Goal: Task Accomplishment & Management: Use online tool/utility

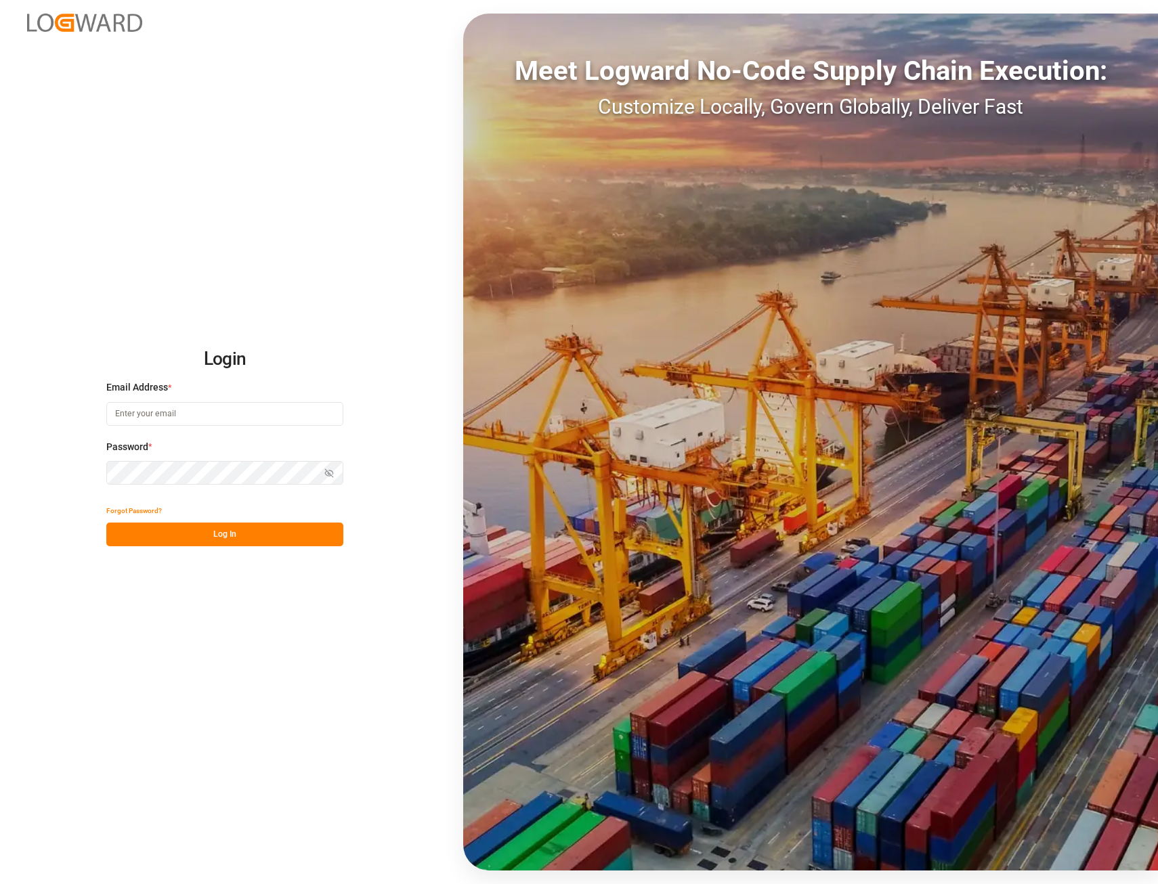
type input "[EMAIL_ADDRESS][PERSON_NAME][DOMAIN_NAME]"
click at [222, 536] on button "Log In" at bounding box center [224, 535] width 237 height 24
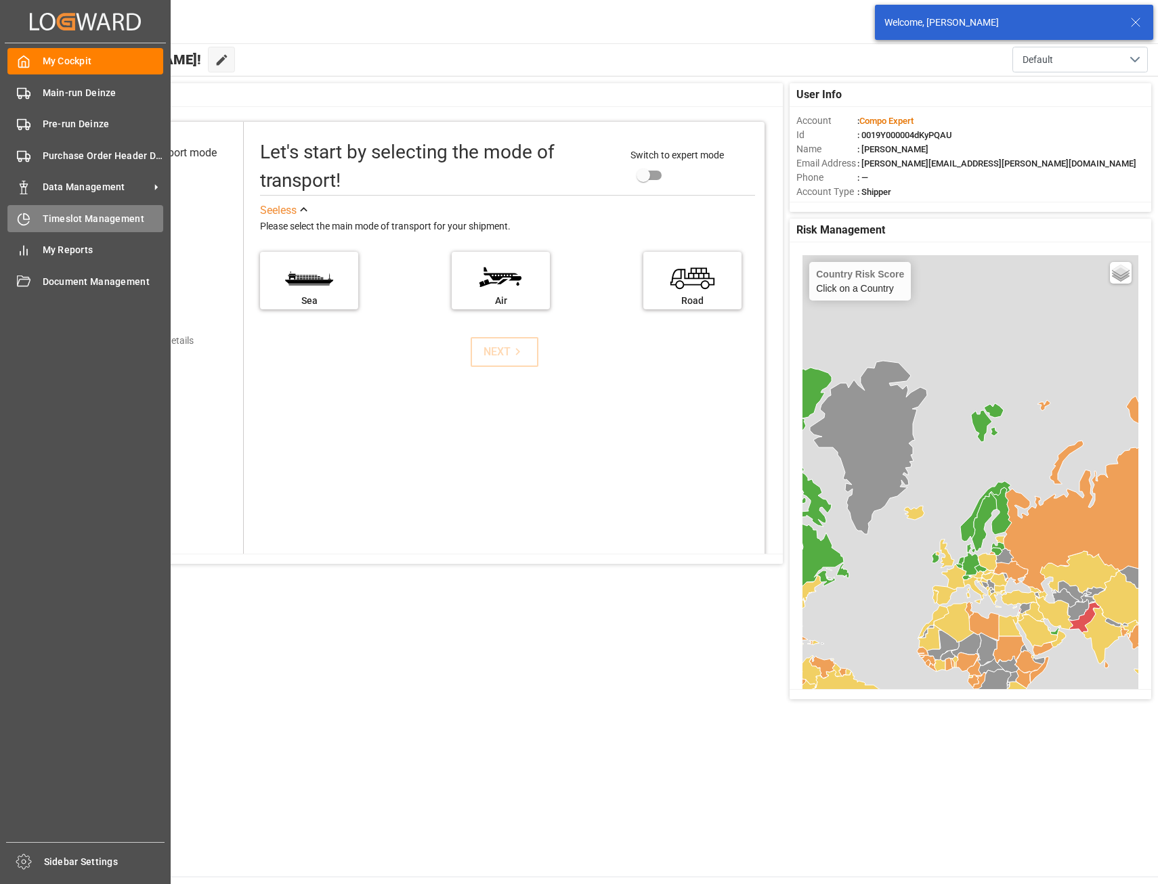
click at [66, 218] on span "Timeslot Management" at bounding box center [103, 219] width 121 height 14
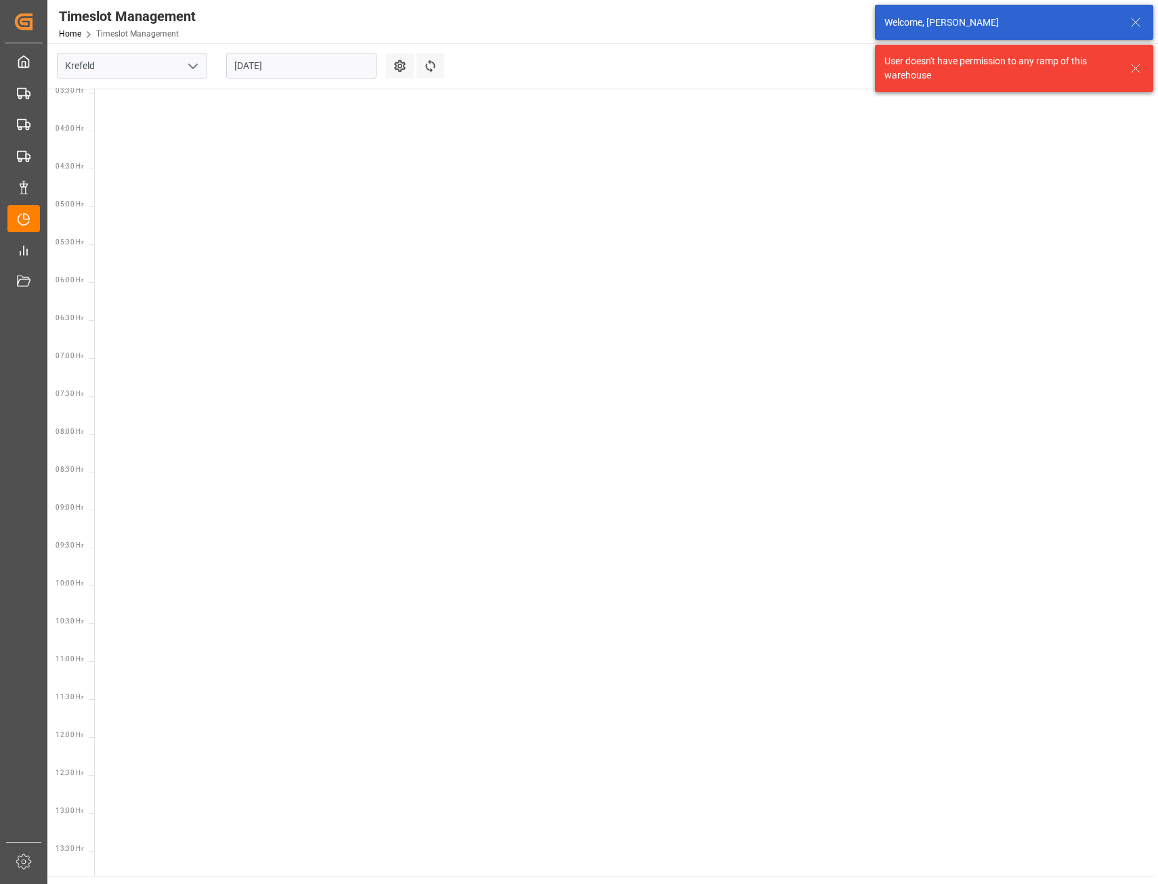
scroll to position [475, 0]
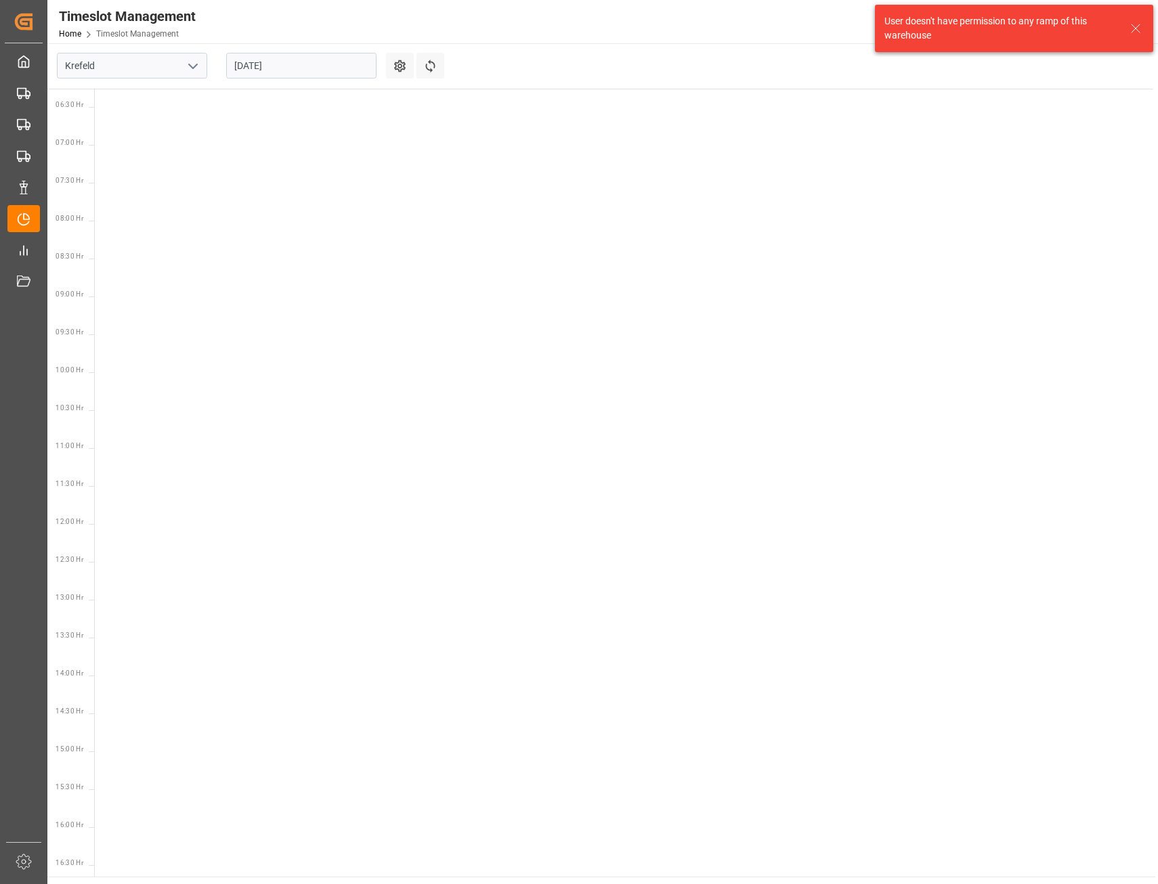
click at [197, 64] on polyline "open menu" at bounding box center [193, 66] width 8 height 4
click at [182, 84] on div "Deinze" at bounding box center [132, 96] width 149 height 30
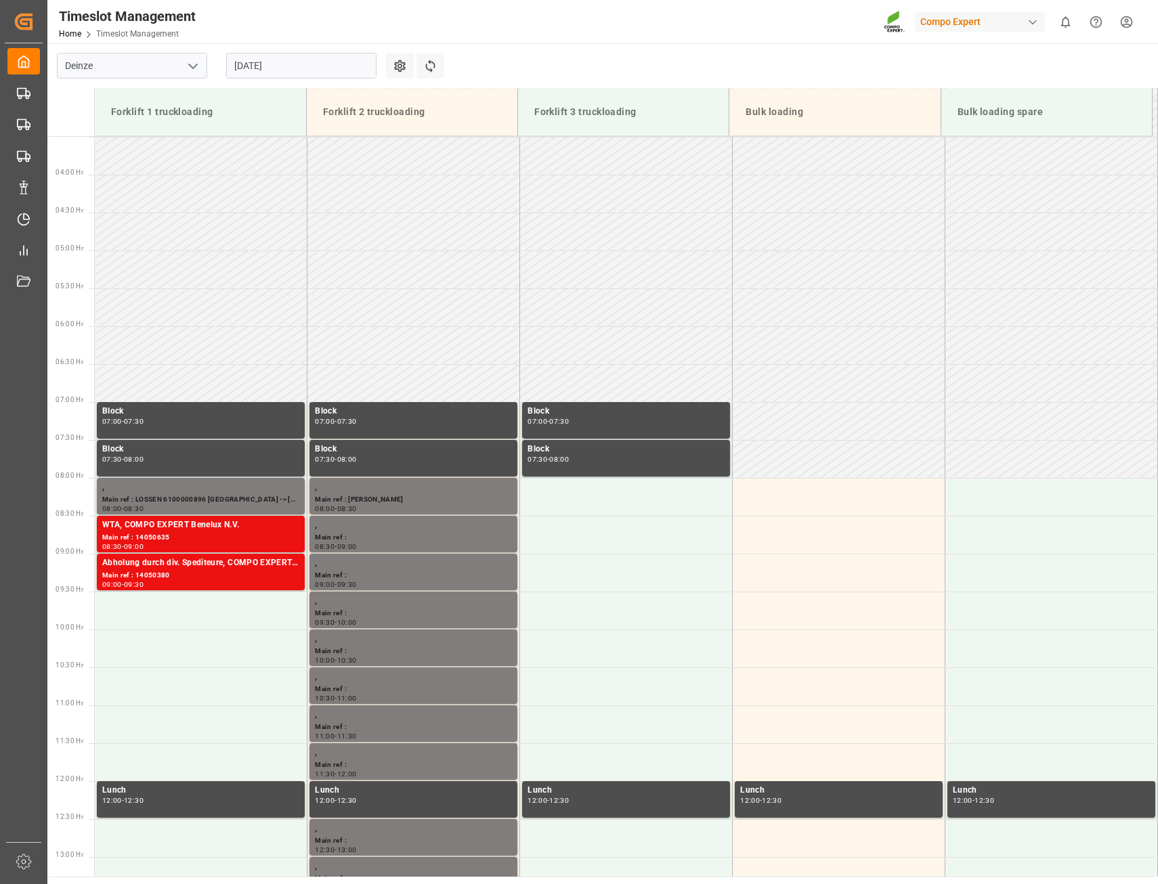
scroll to position [522, 0]
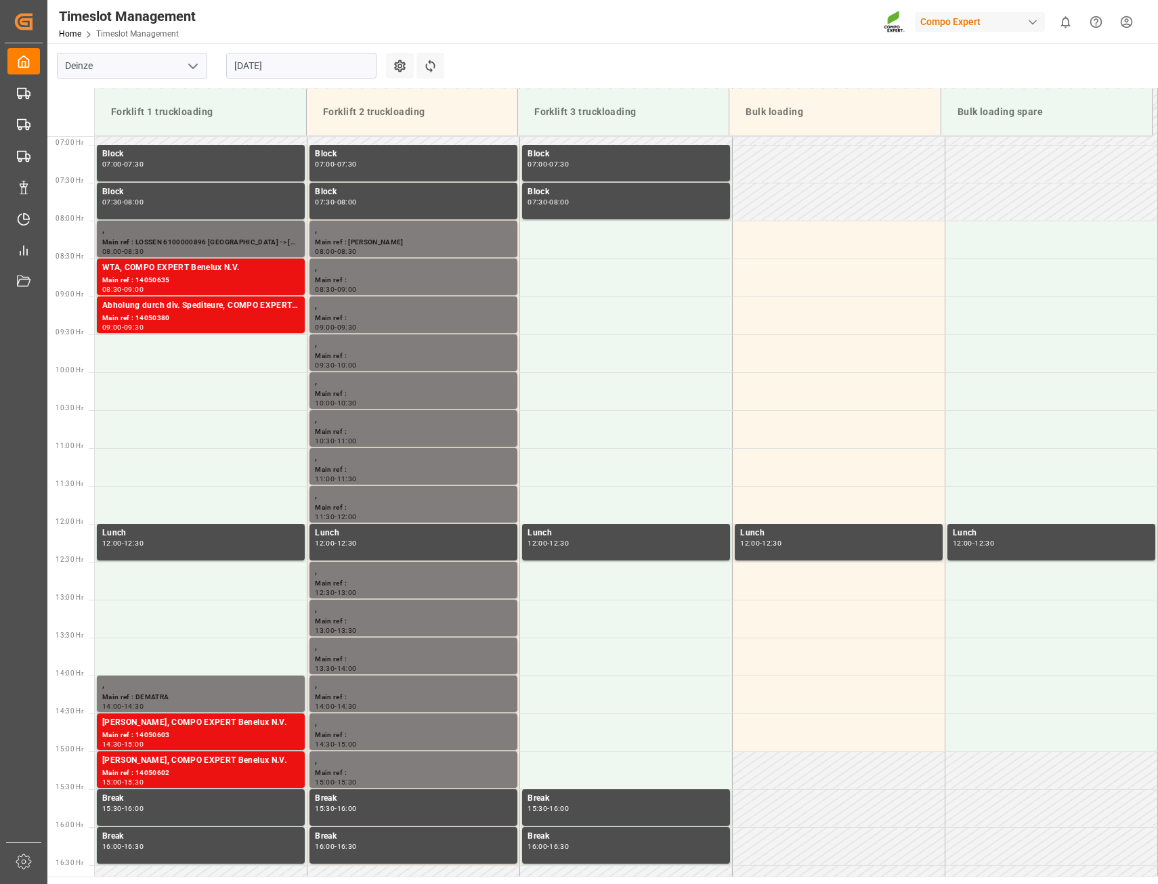
click at [190, 240] on div "Main ref : LOSSEN 6100000896 [GEOGRAPHIC_DATA] -> [GEOGRAPHIC_DATA]" at bounding box center [200, 243] width 197 height 12
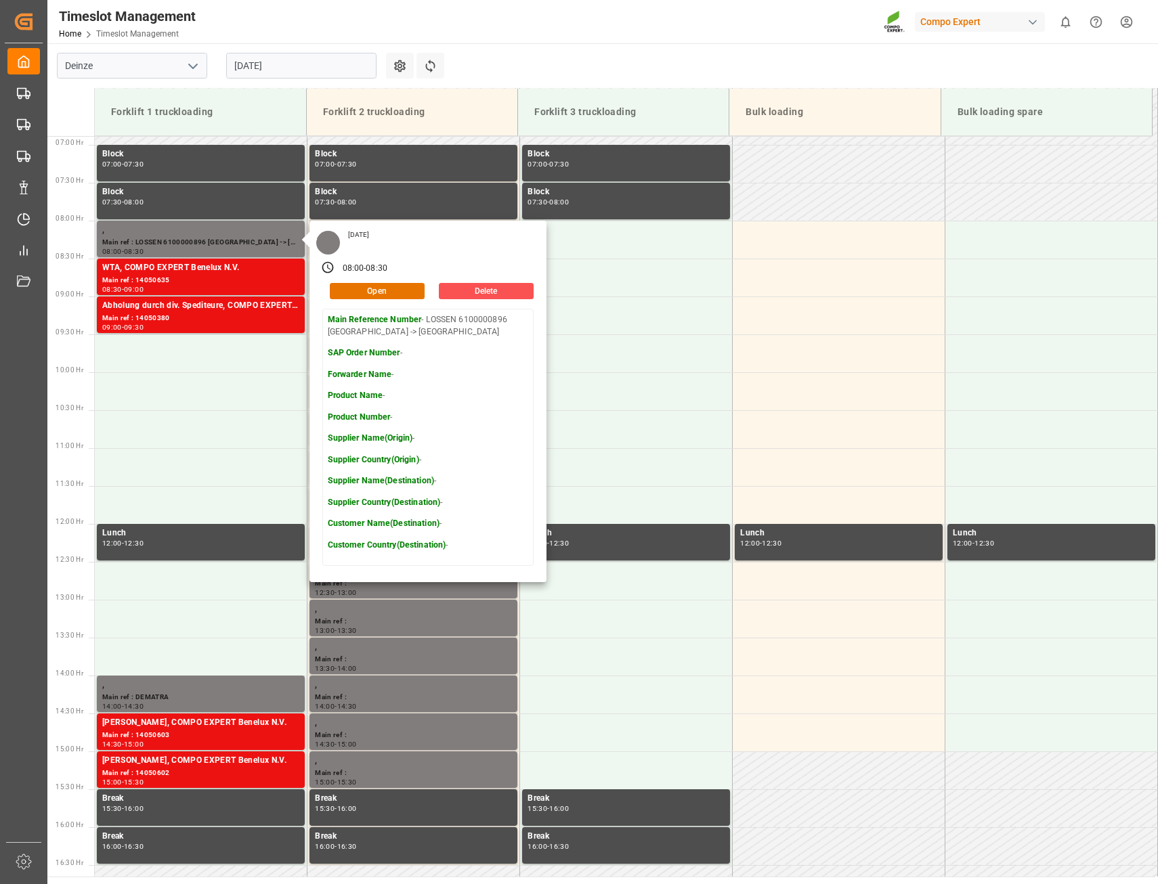
click at [457, 320] on p "Main Reference Number - LOSSEN 6100000896 [GEOGRAPHIC_DATA] -> [GEOGRAPHIC_DATA]" at bounding box center [428, 326] width 200 height 24
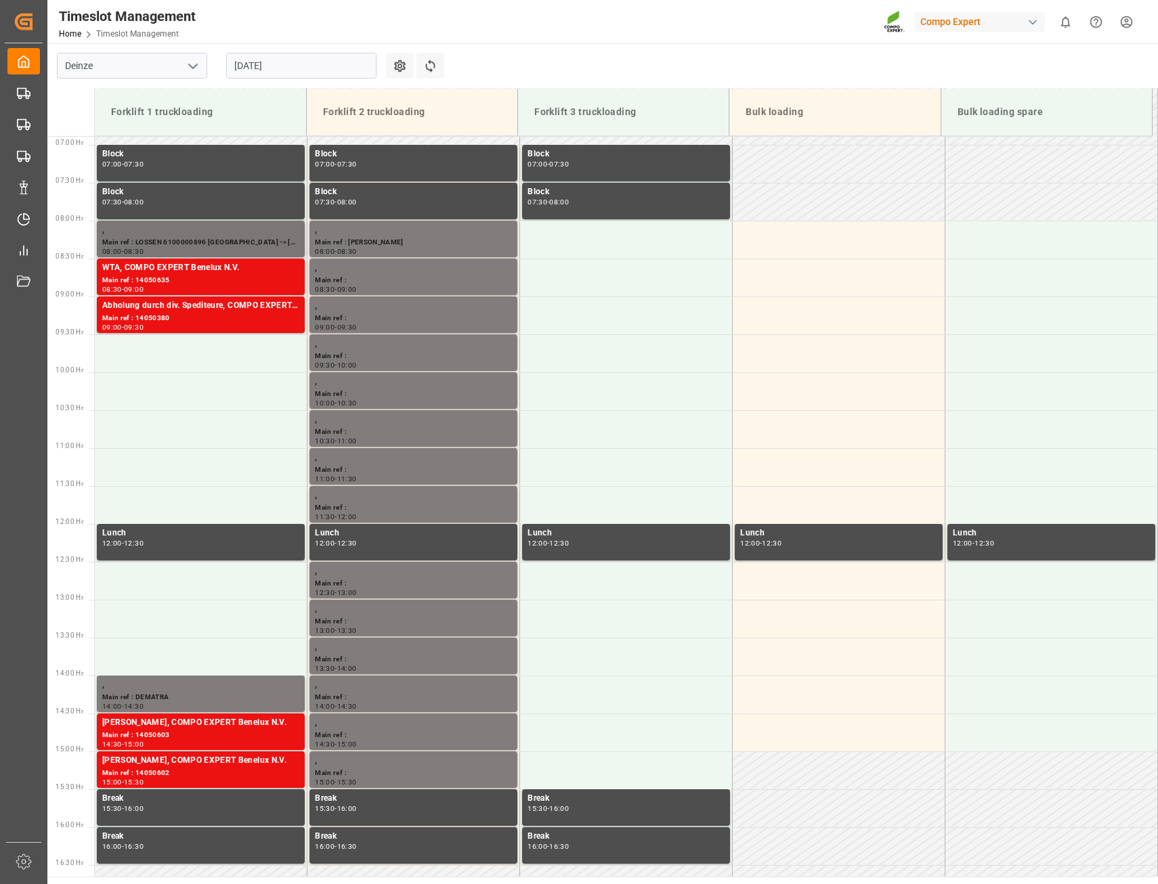
click at [206, 240] on div "Main ref : LOSSEN 6100000896 [GEOGRAPHIC_DATA] -> [GEOGRAPHIC_DATA]" at bounding box center [200, 243] width 197 height 12
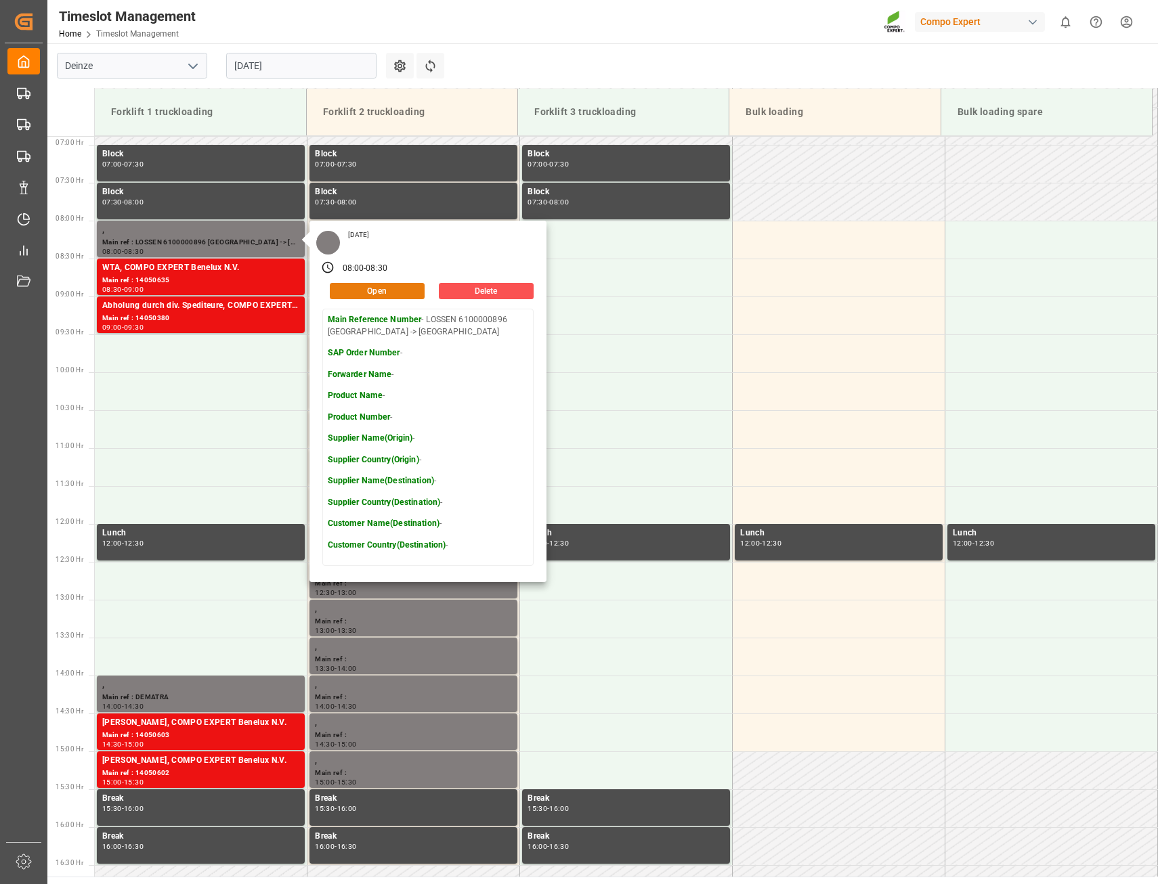
click at [376, 293] on button "Open" at bounding box center [377, 291] width 95 height 16
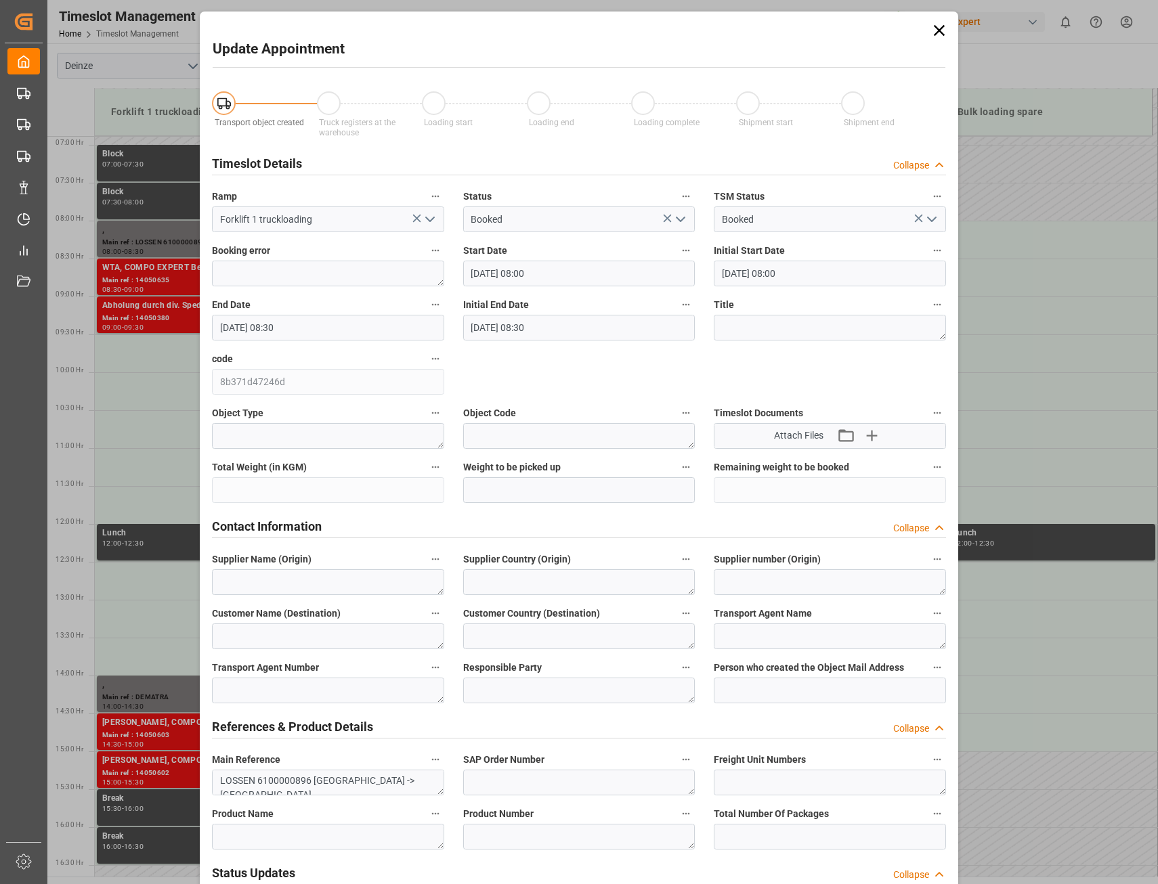
type input "[DATE] 08:00"
type input "[DATE] 08:30"
type input "[DATE] 14:15"
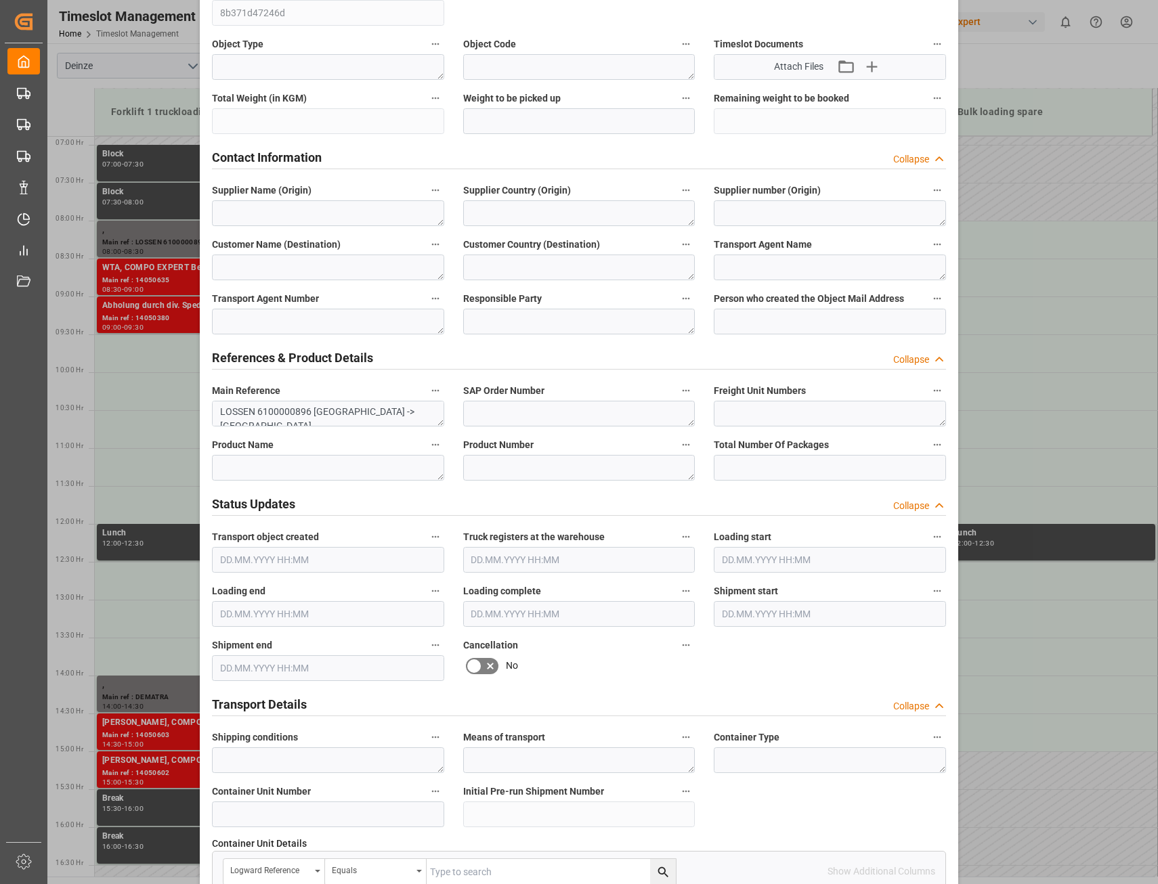
scroll to position [542, 0]
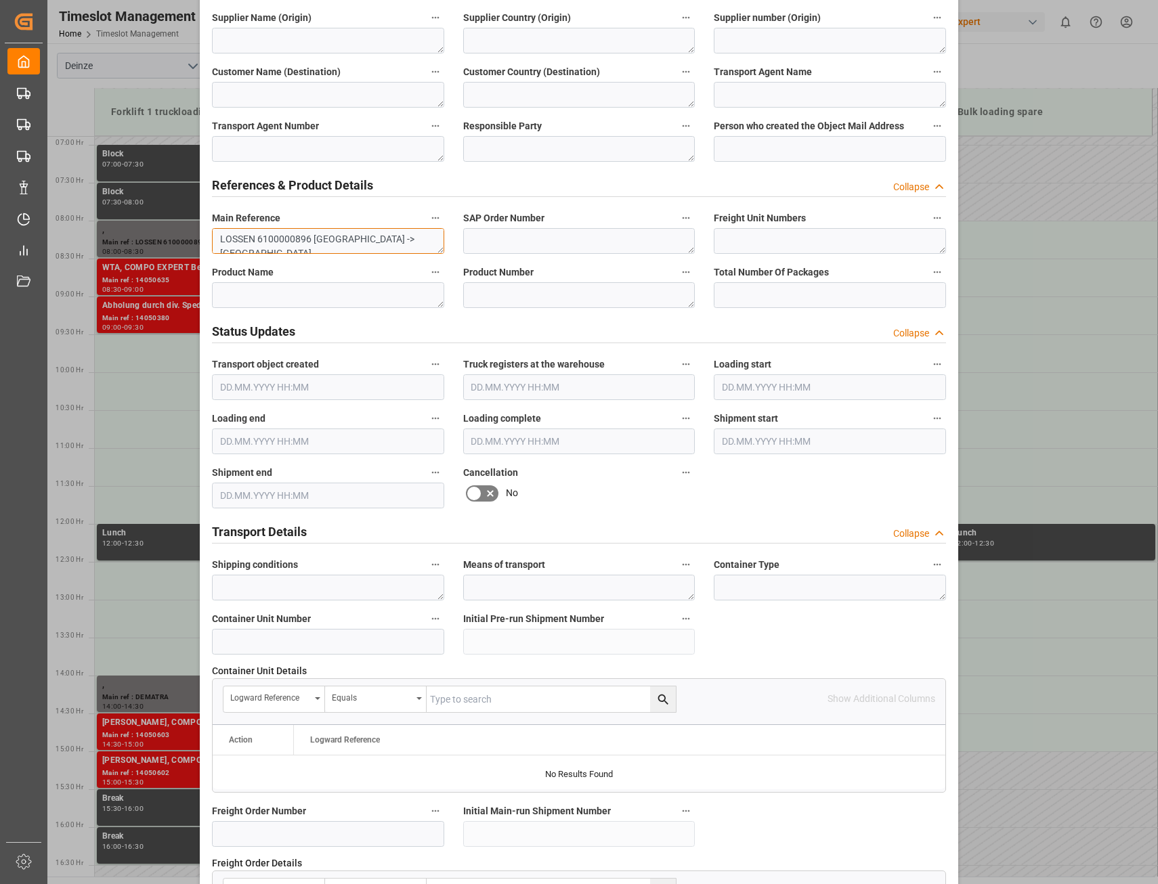
drag, startPoint x: 307, startPoint y: 236, endPoint x: 254, endPoint y: 235, distance: 52.8
click at [254, 235] on textarea "LOSSEN 6100000896 [GEOGRAPHIC_DATA] -> [GEOGRAPHIC_DATA]" at bounding box center [328, 241] width 232 height 26
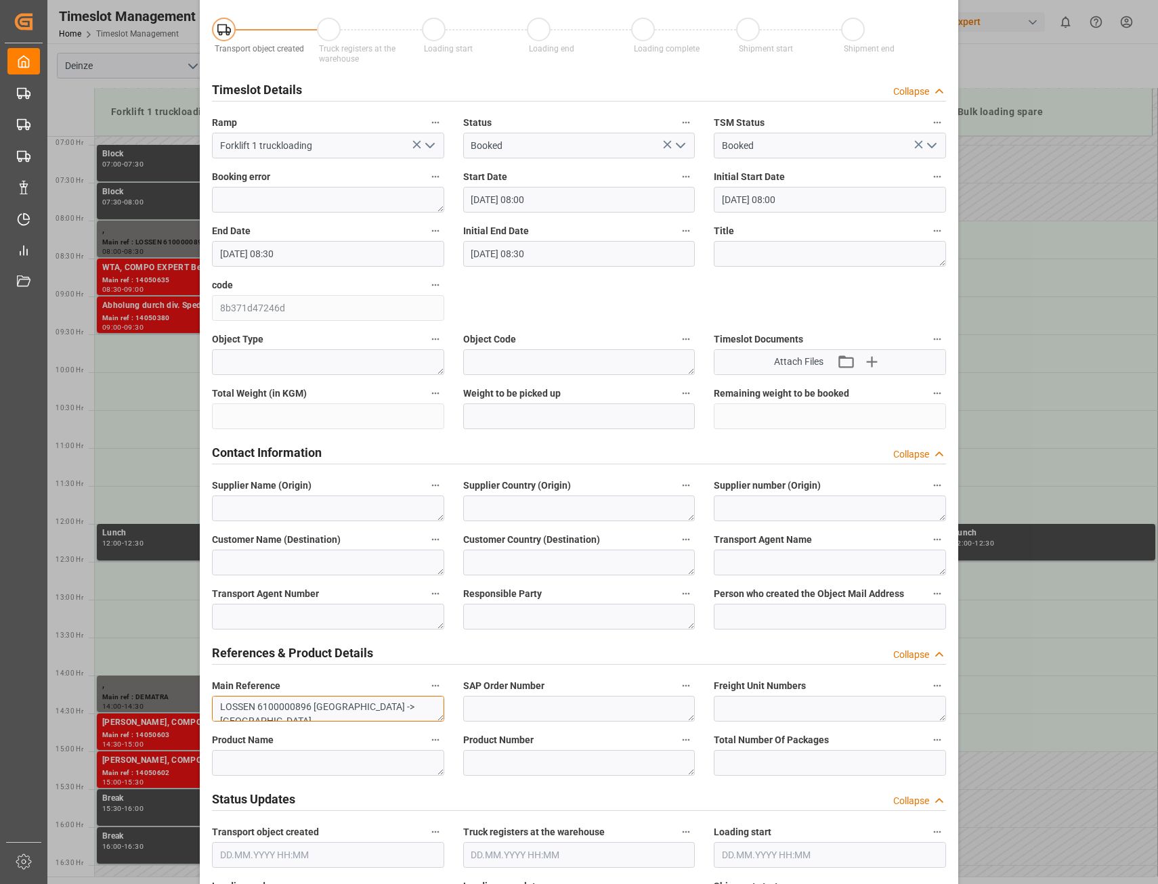
scroll to position [0, 0]
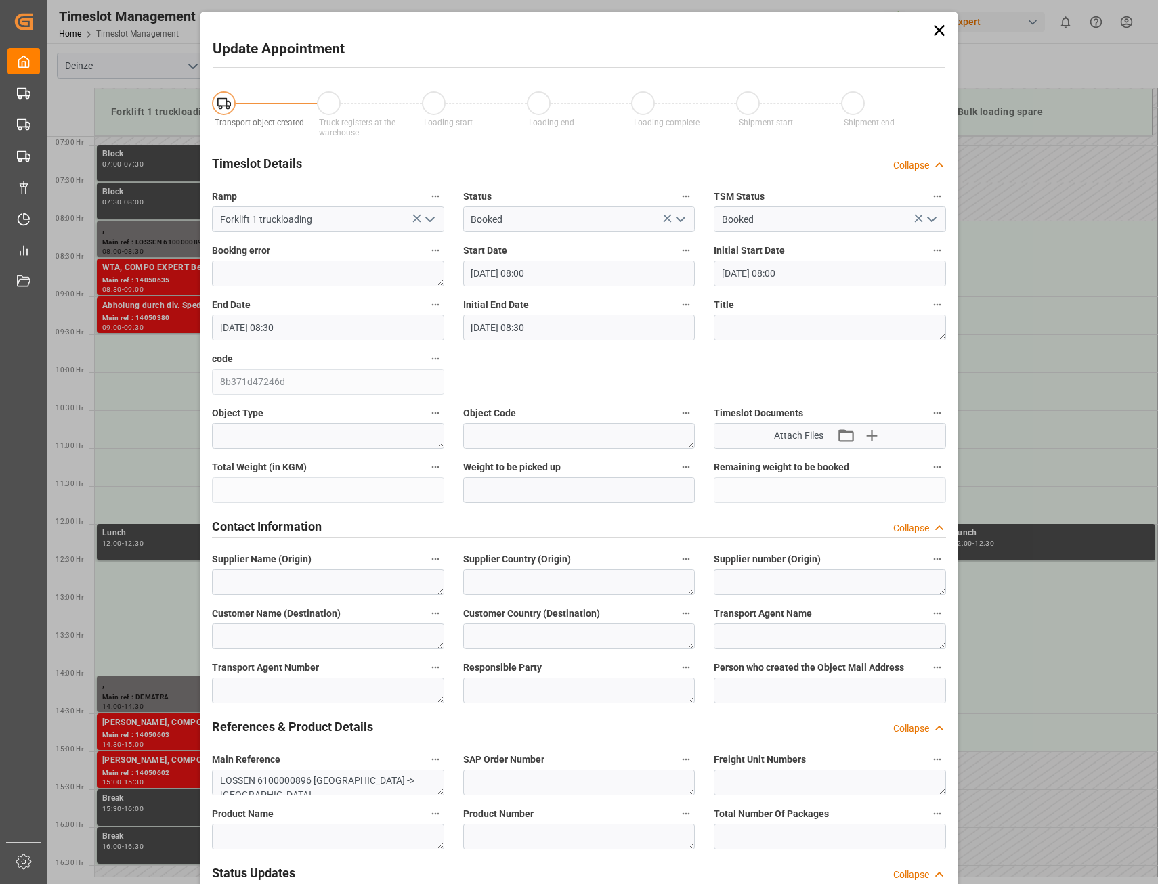
click at [934, 30] on icon at bounding box center [939, 30] width 19 height 19
